Goal: Task Accomplishment & Management: Manage account settings

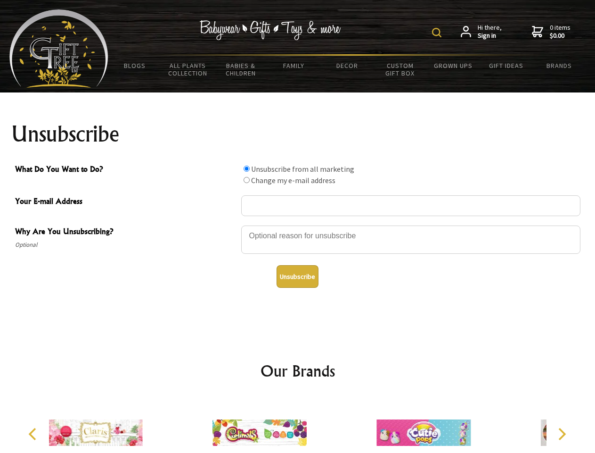
click at [438, 33] on img at bounding box center [436, 32] width 9 height 9
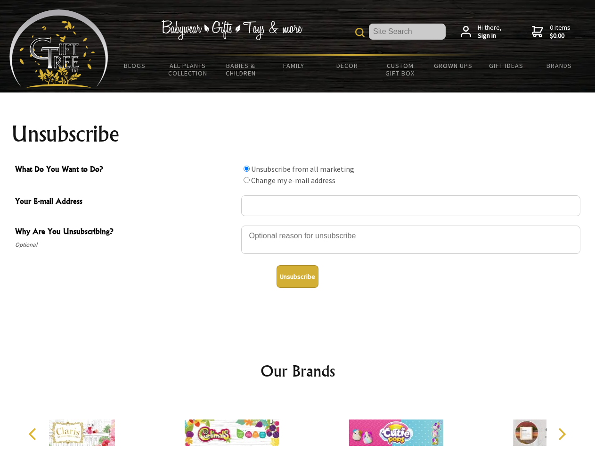
click at [298, 225] on div at bounding box center [410, 240] width 339 height 33
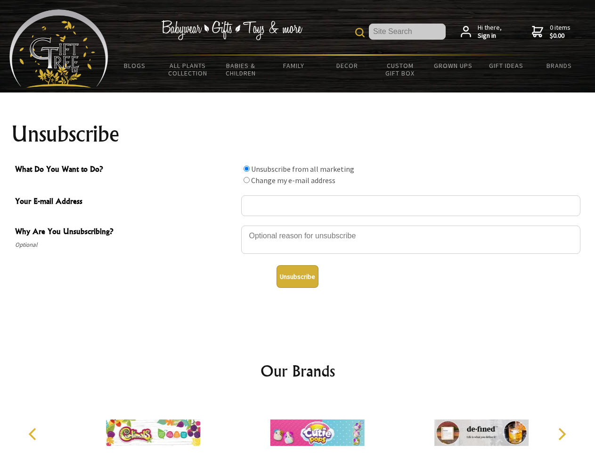
click at [247, 168] on input "What Do You Want to Do?" at bounding box center [247, 168] width 6 height 6
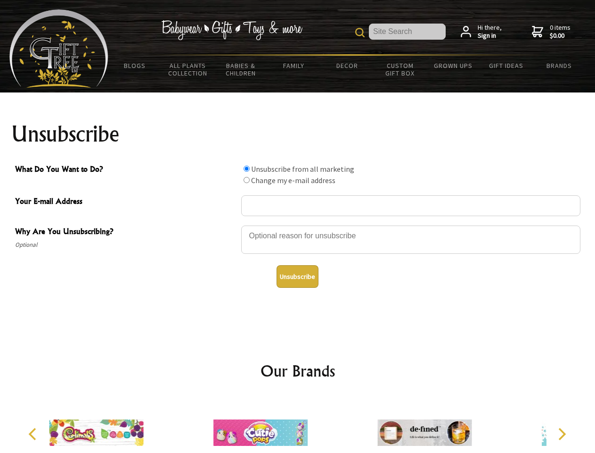
click at [247, 180] on input "What Do You Want to Do?" at bounding box center [247, 180] width 6 height 6
radio input "true"
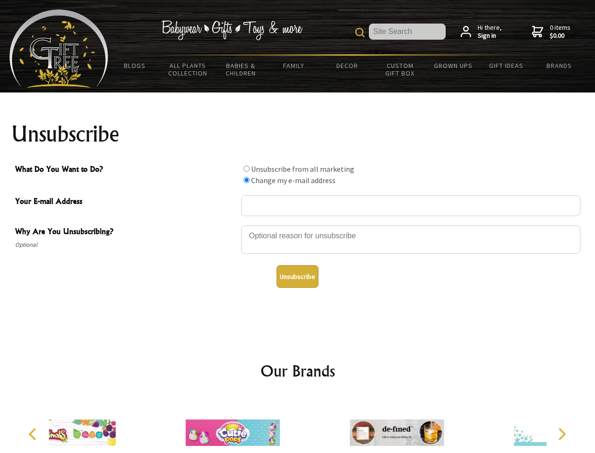
click at [297, 276] on button "Unsubscribe" at bounding box center [298, 276] width 42 height 23
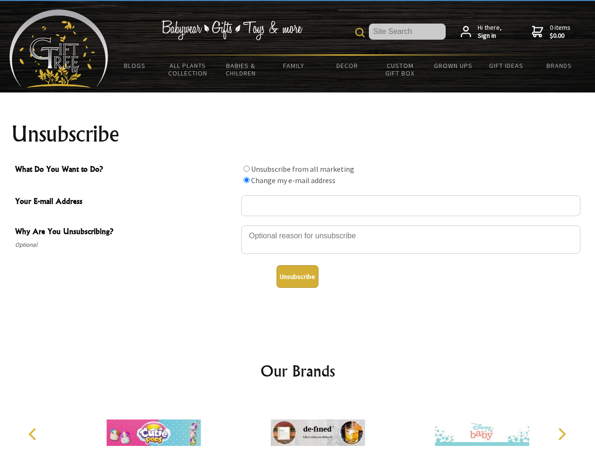
click at [298, 425] on img at bounding box center [318, 432] width 94 height 71
click at [34, 434] on icon "Previous" at bounding box center [33, 434] width 12 height 12
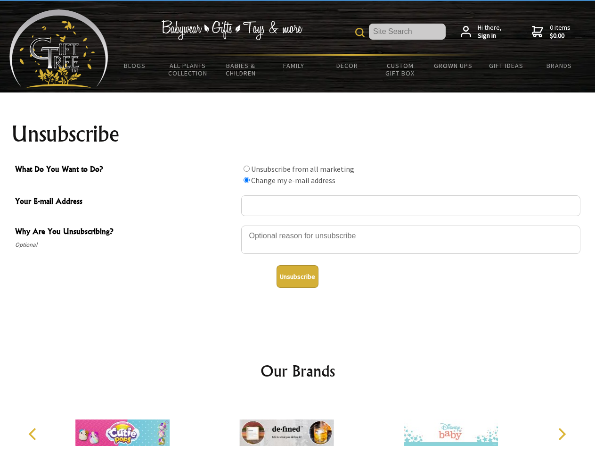
click at [562, 434] on icon "Next" at bounding box center [561, 434] width 12 height 12
